Goal: Check status: Check status

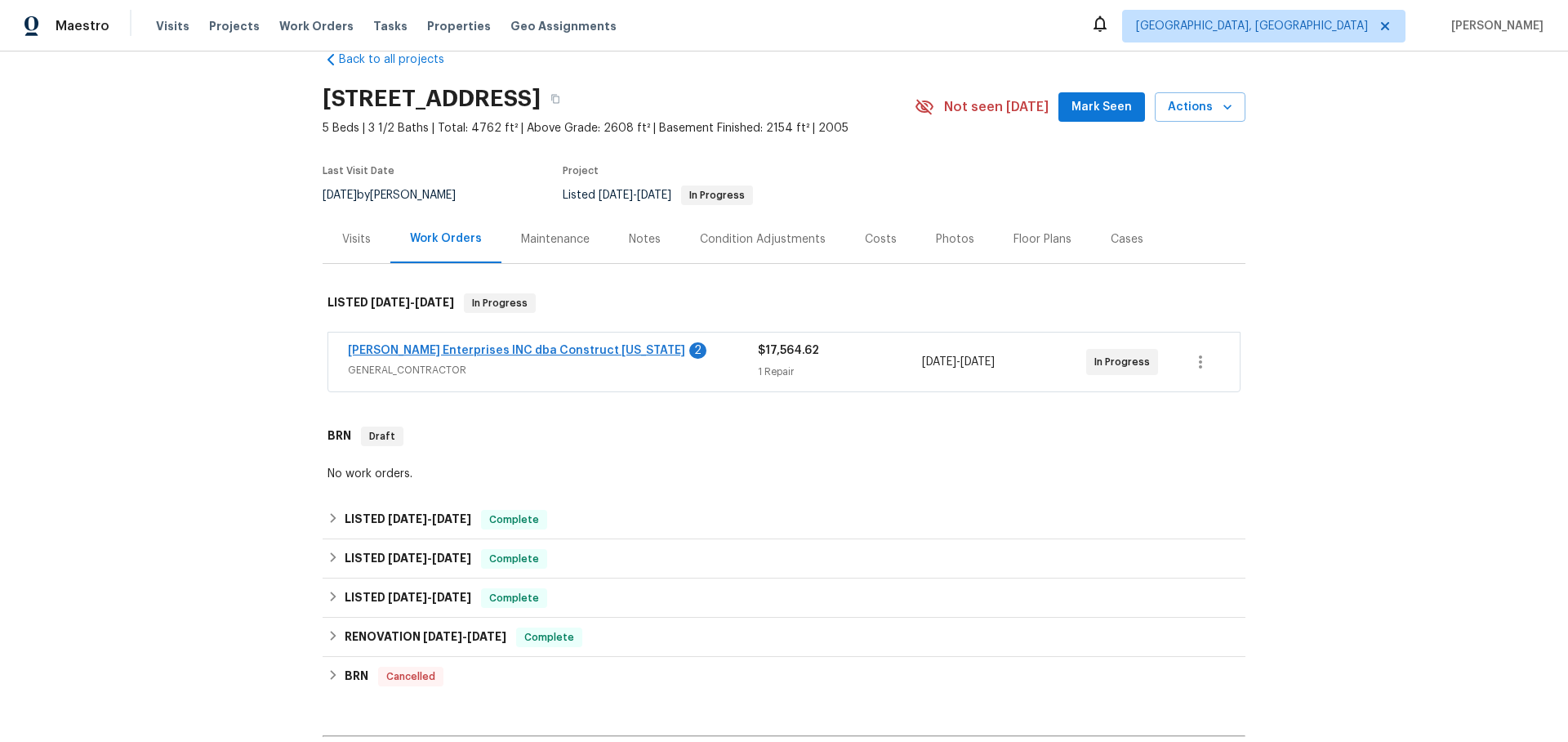
scroll to position [35, 0]
click at [493, 346] on link "[PERSON_NAME] Enterprises INC dba Construct [US_STATE]" at bounding box center [517, 348] width 337 height 12
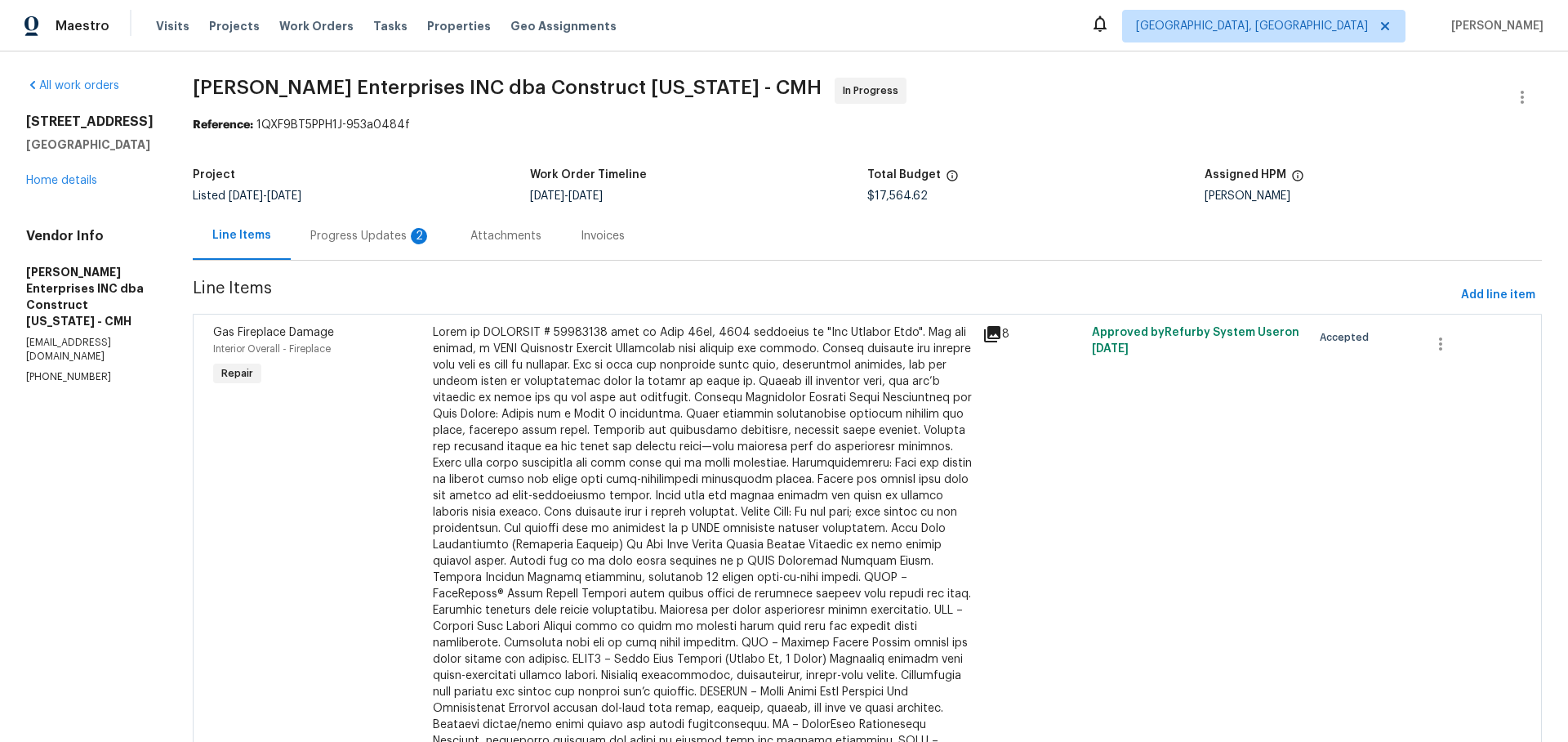
click at [392, 235] on div "Progress Updates 2" at bounding box center [371, 236] width 121 height 16
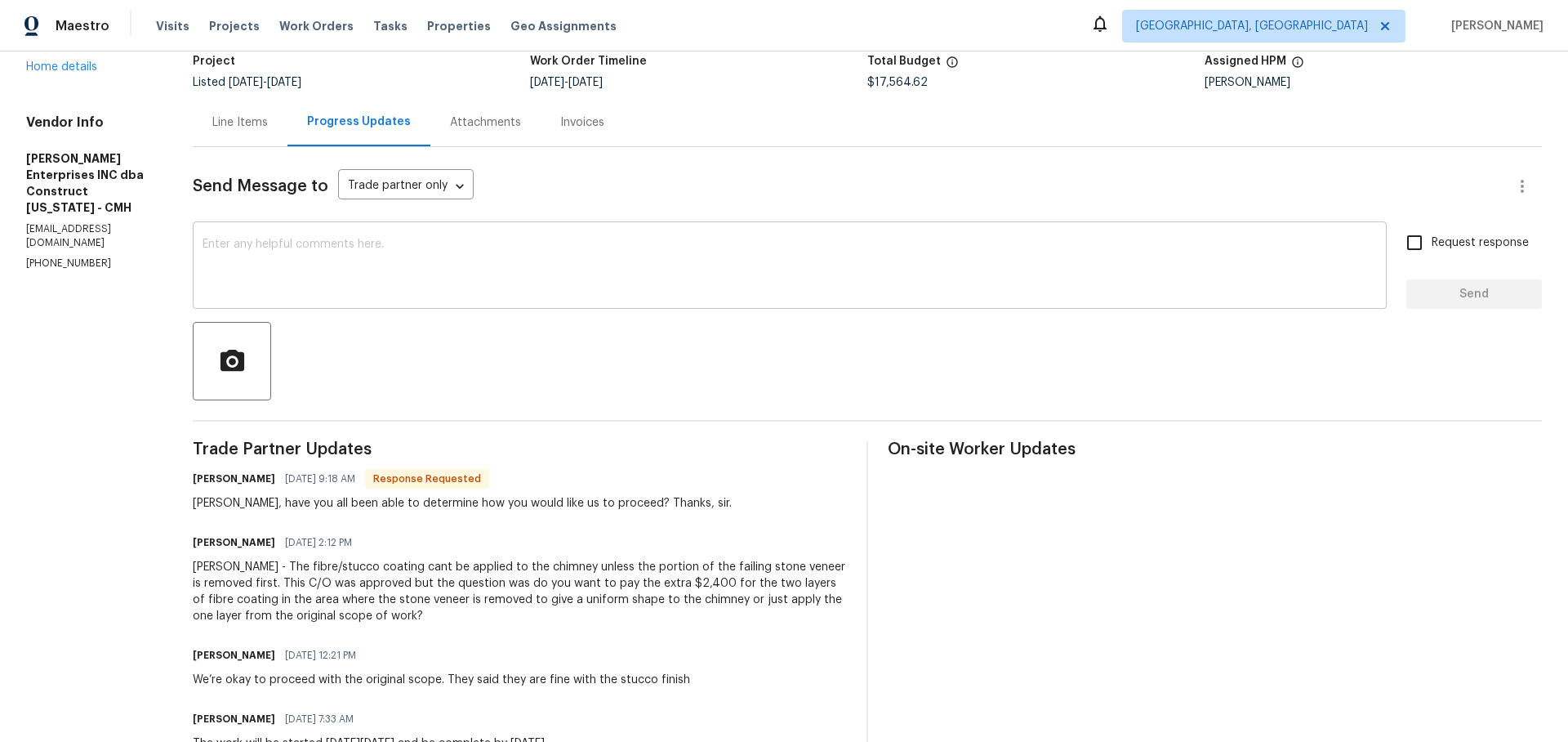
scroll to position [149, 0]
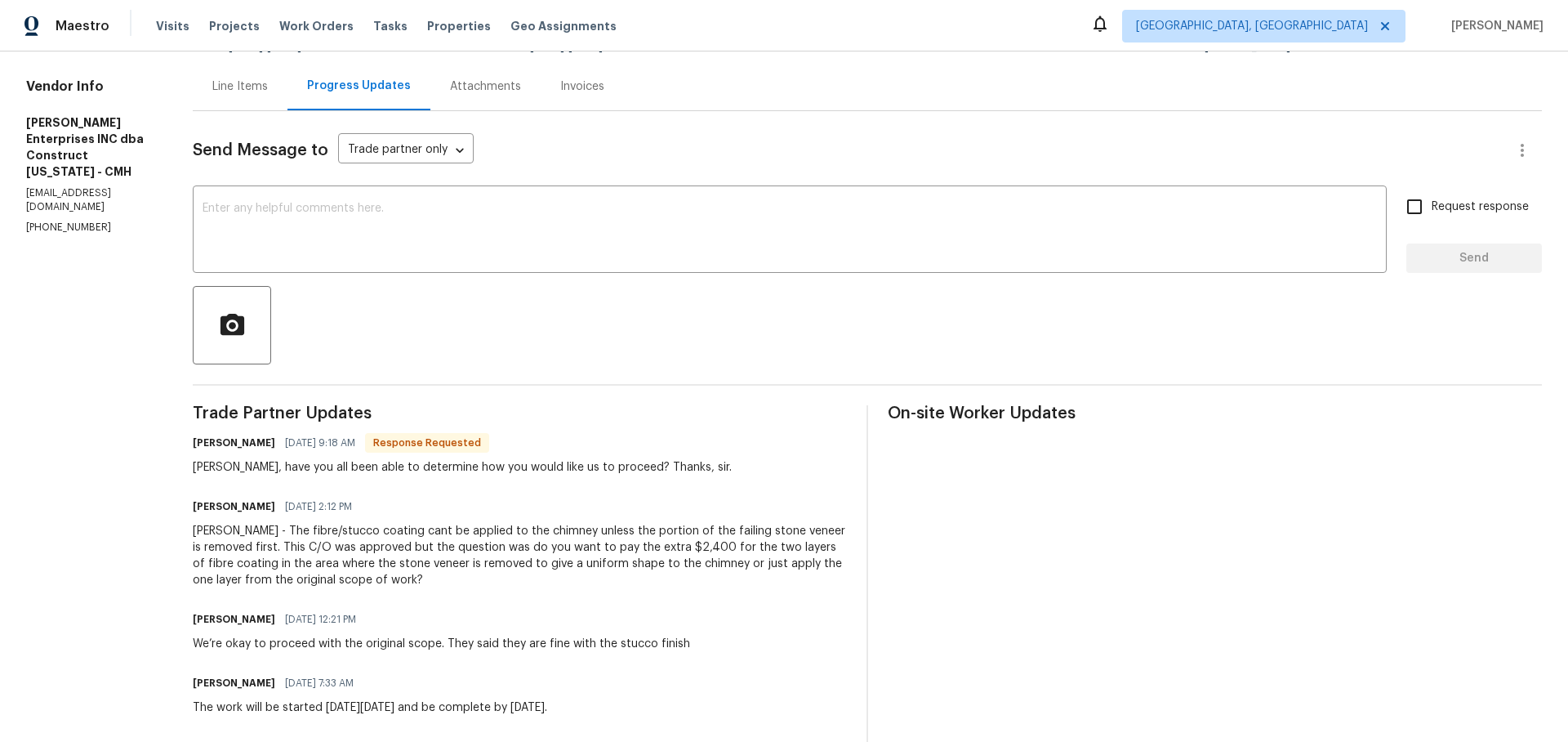
click at [255, 85] on div "Line Items" at bounding box center [240, 87] width 56 height 16
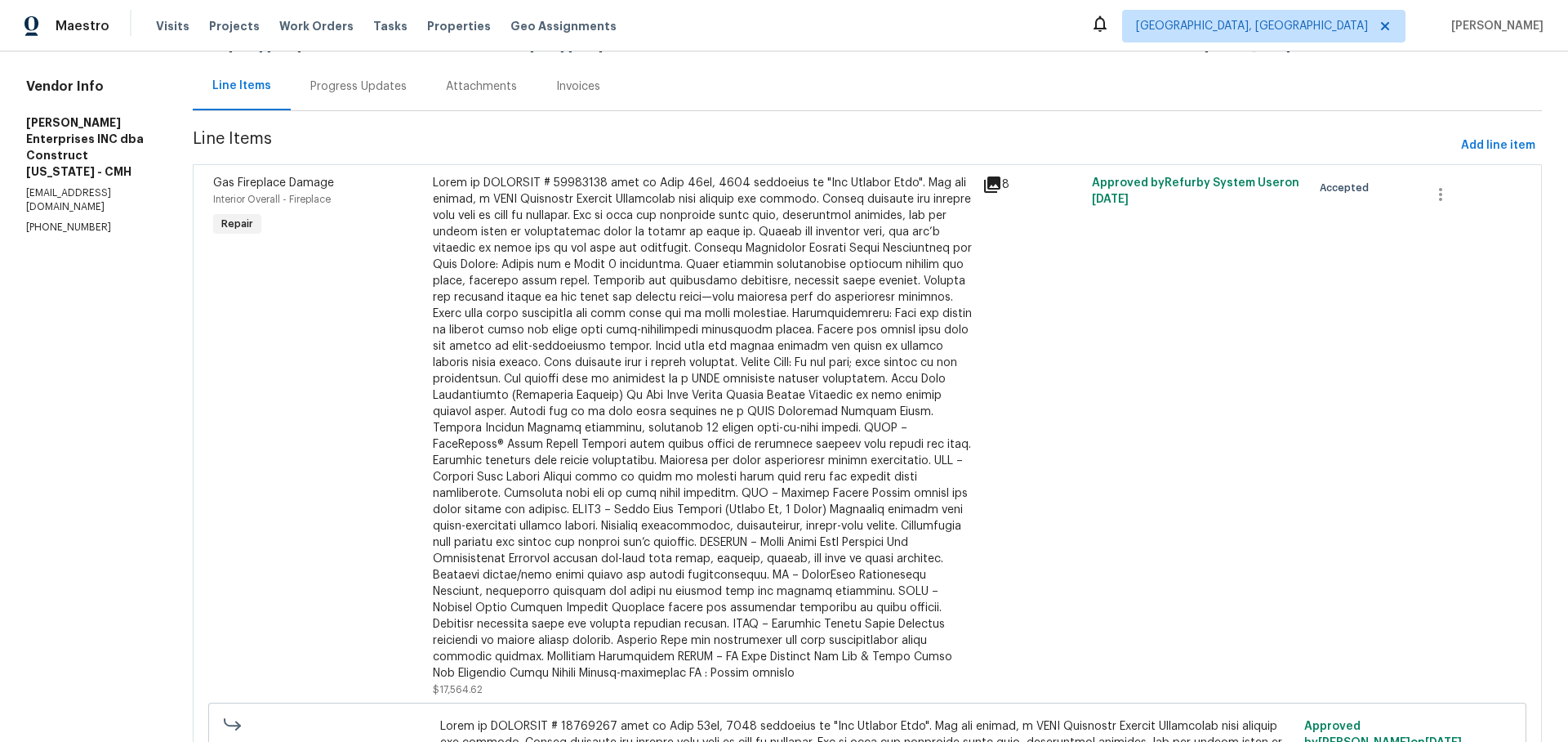
click at [1002, 193] on icon at bounding box center [992, 185] width 20 height 20
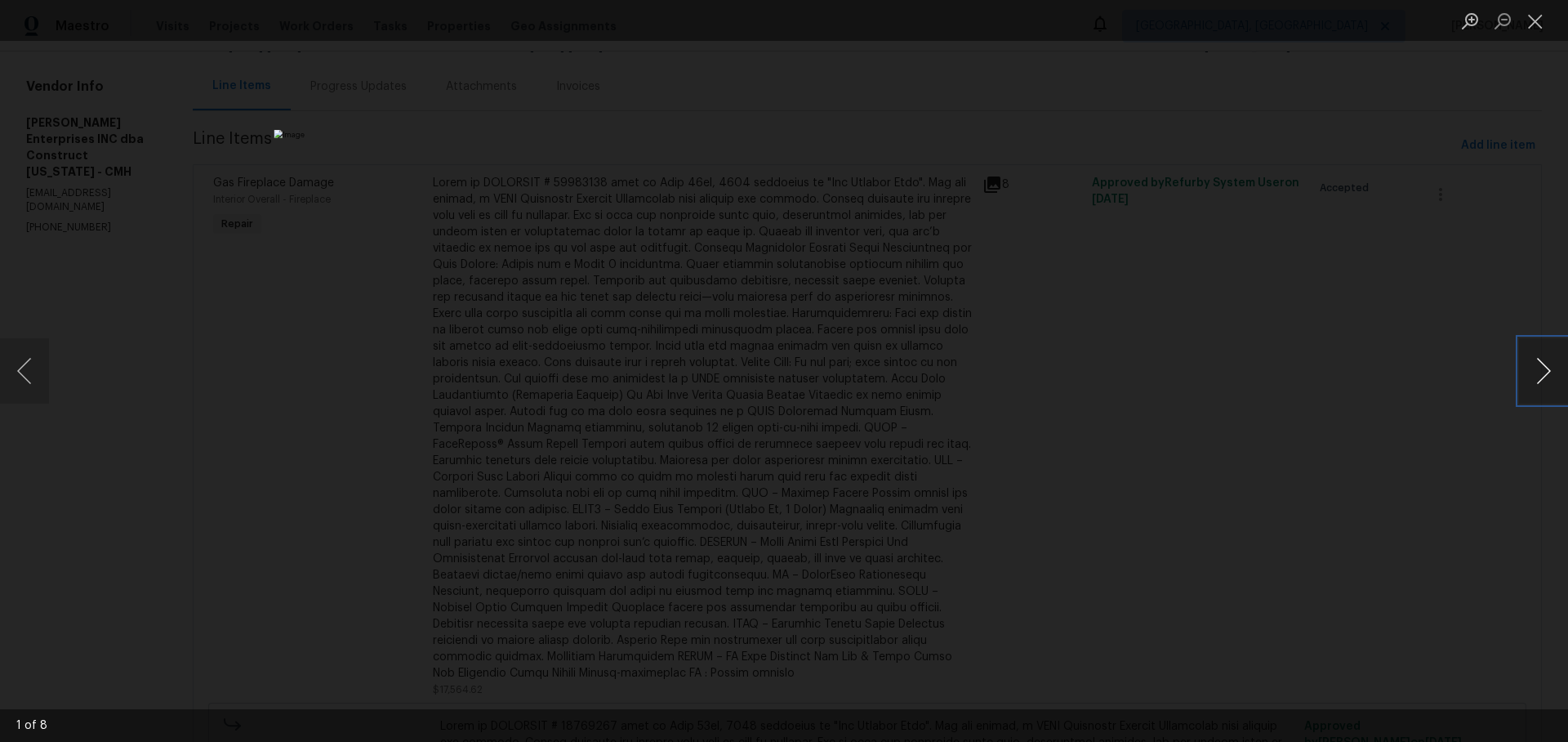
click at [1542, 368] on button "Next image" at bounding box center [1543, 371] width 49 height 66
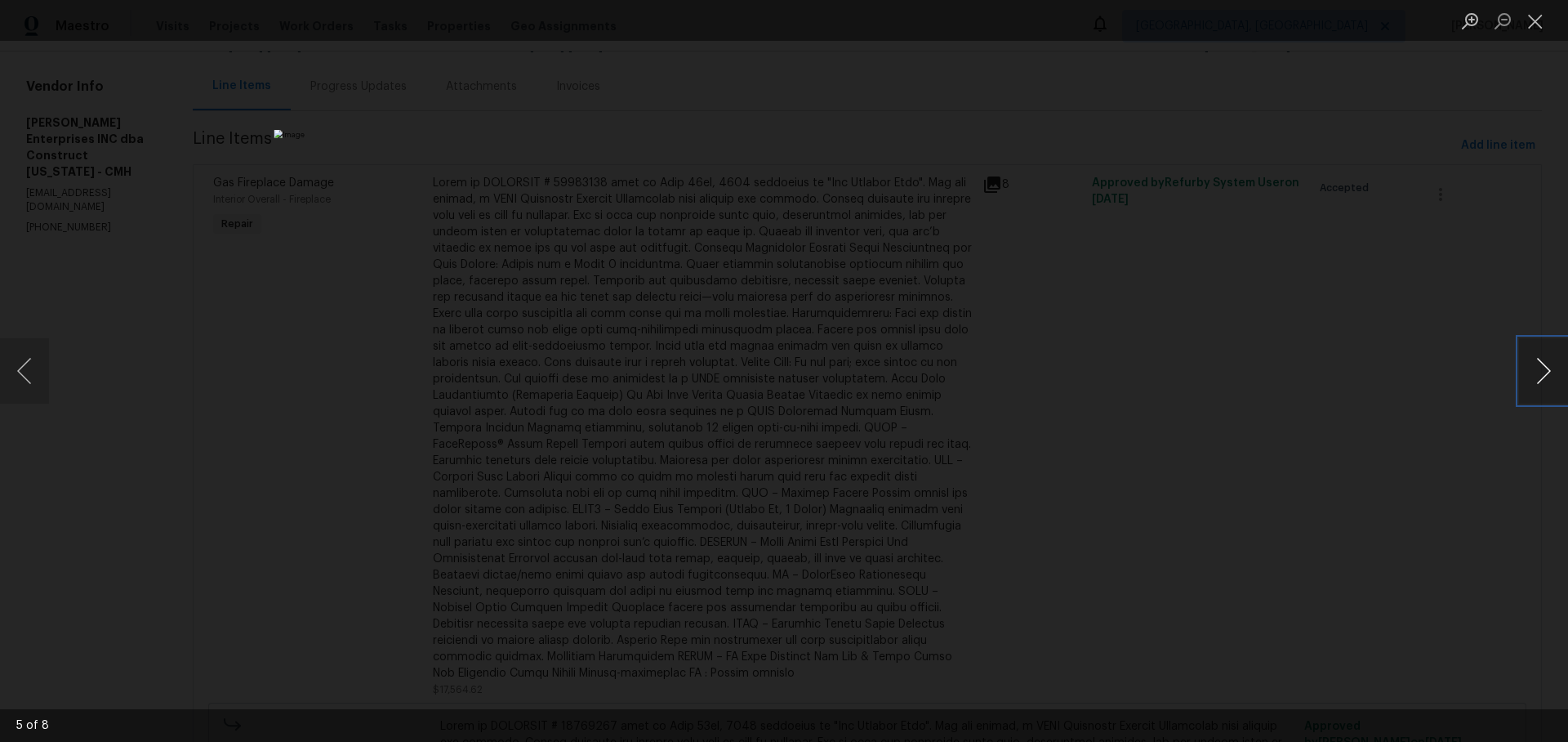
click at [1542, 368] on button "Next image" at bounding box center [1543, 371] width 49 height 66
click at [1370, 327] on div "Lightbox" at bounding box center [784, 371] width 1568 height 742
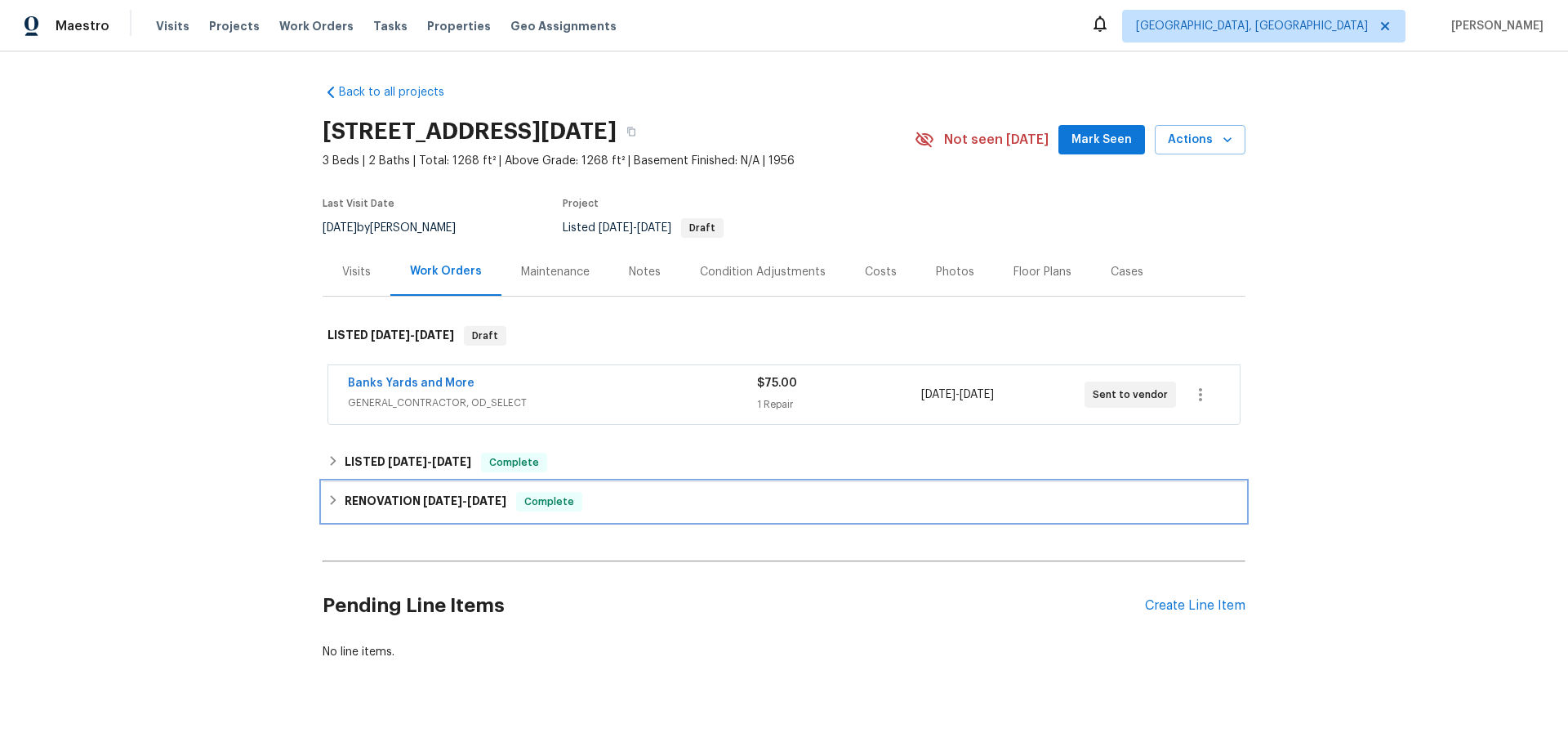
click at [336, 503] on icon at bounding box center [333, 500] width 12 height 12
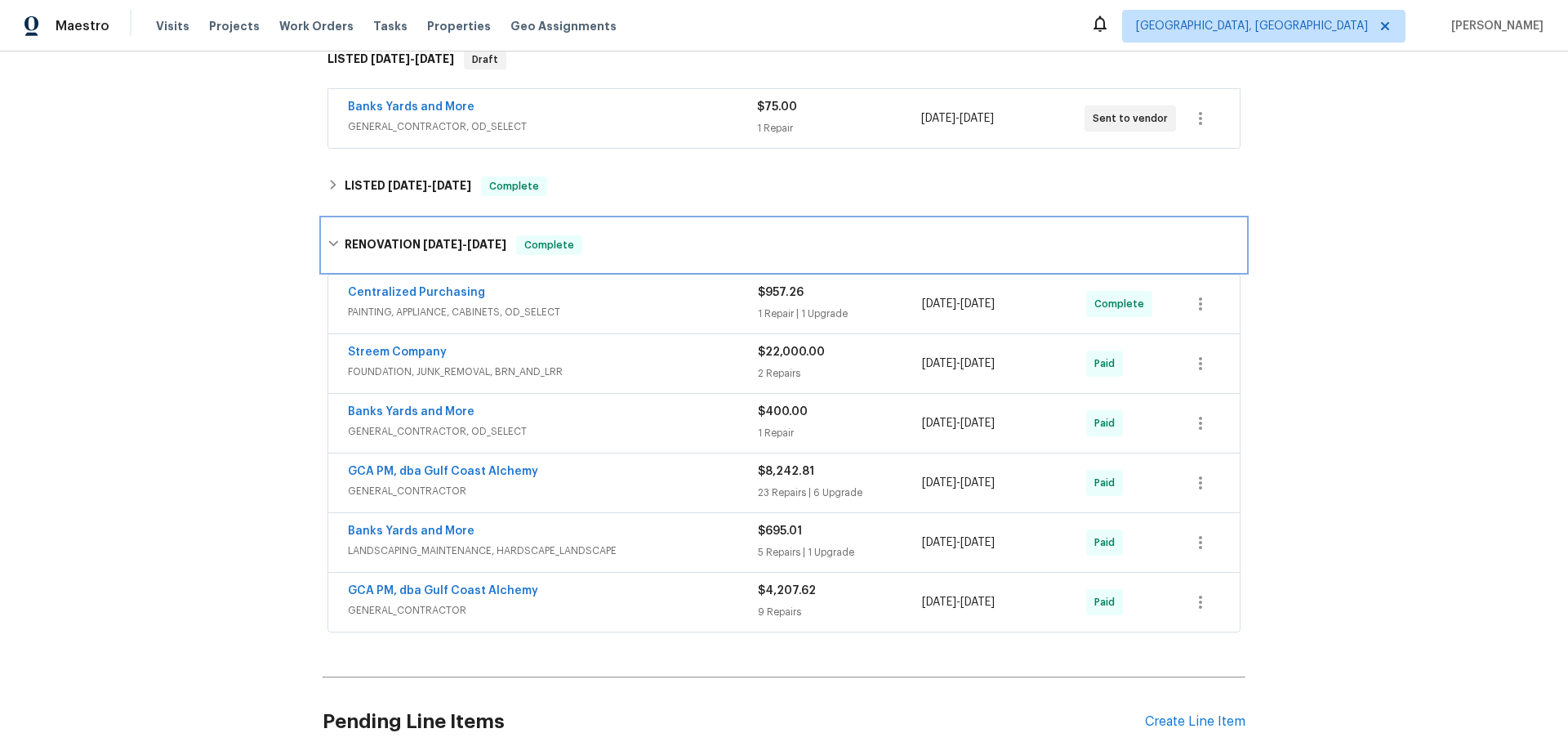
scroll to position [275, 0]
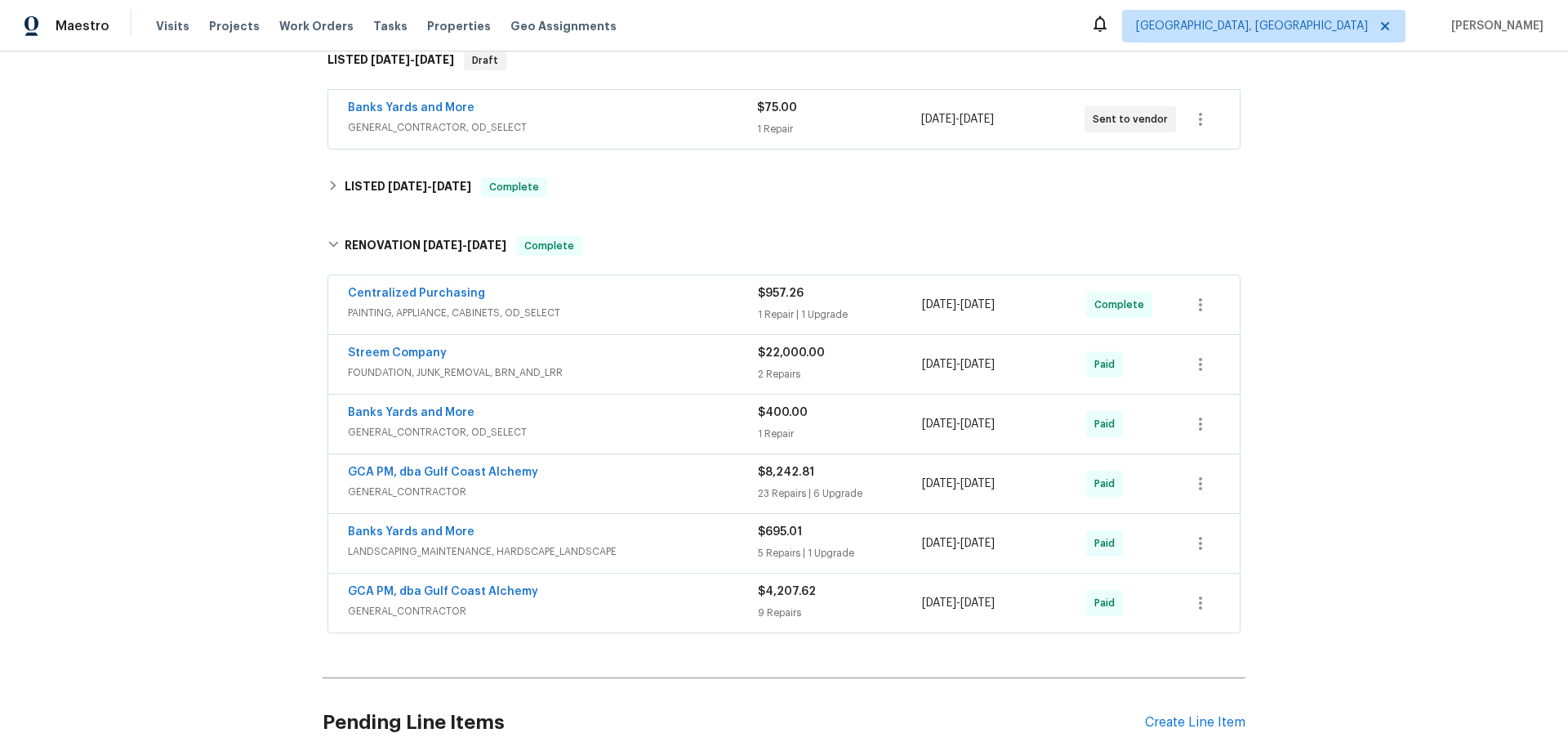
click at [615, 367] on span "FOUNDATION, JUNK_REMOVAL, BRN_AND_LRR" at bounding box center [553, 373] width 410 height 16
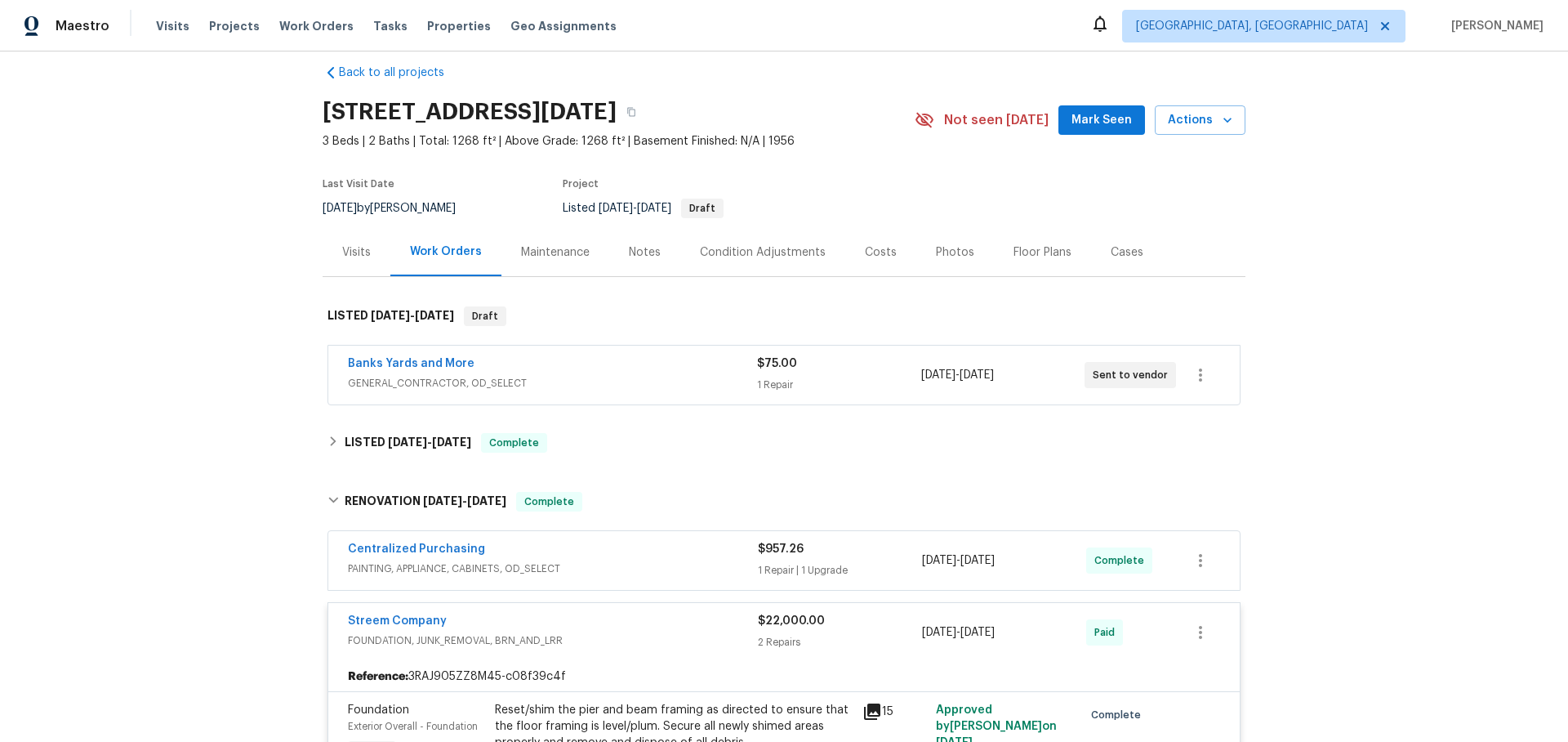
scroll to position [3, 0]
